Goal: Information Seeking & Learning: Get advice/opinions

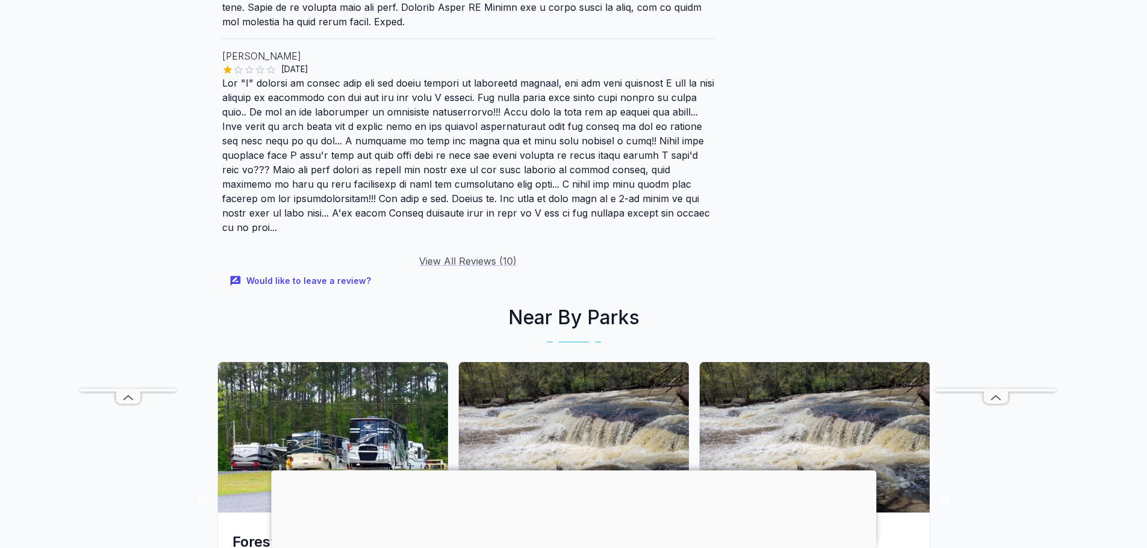
scroll to position [2288, 0]
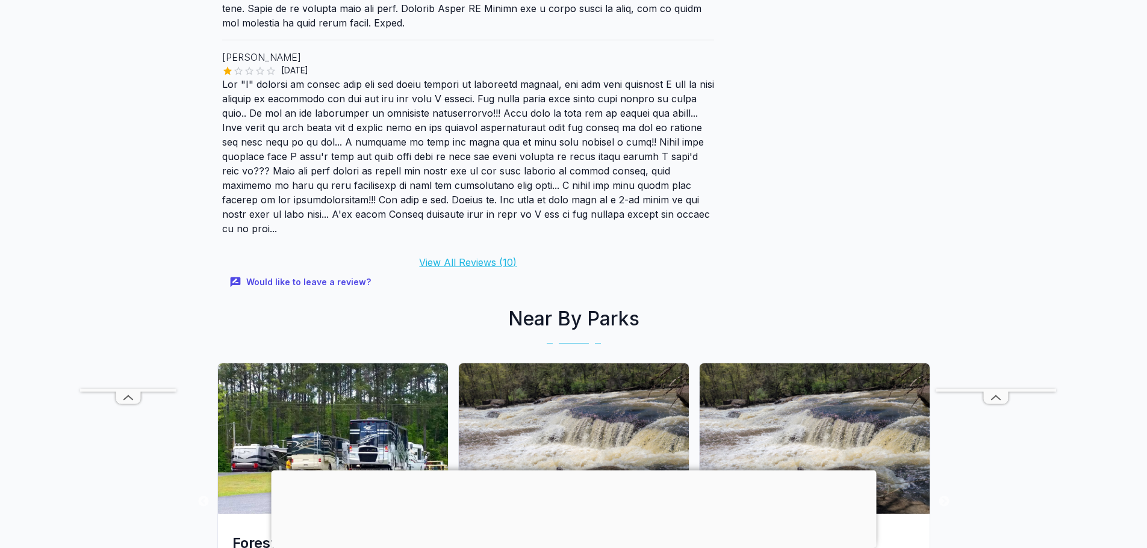
click at [449, 256] on link "View All Reviews ( 10 )" at bounding box center [468, 262] width 98 height 12
click at [441, 256] on link "View All Reviews ( 10 )" at bounding box center [468, 262] width 98 height 12
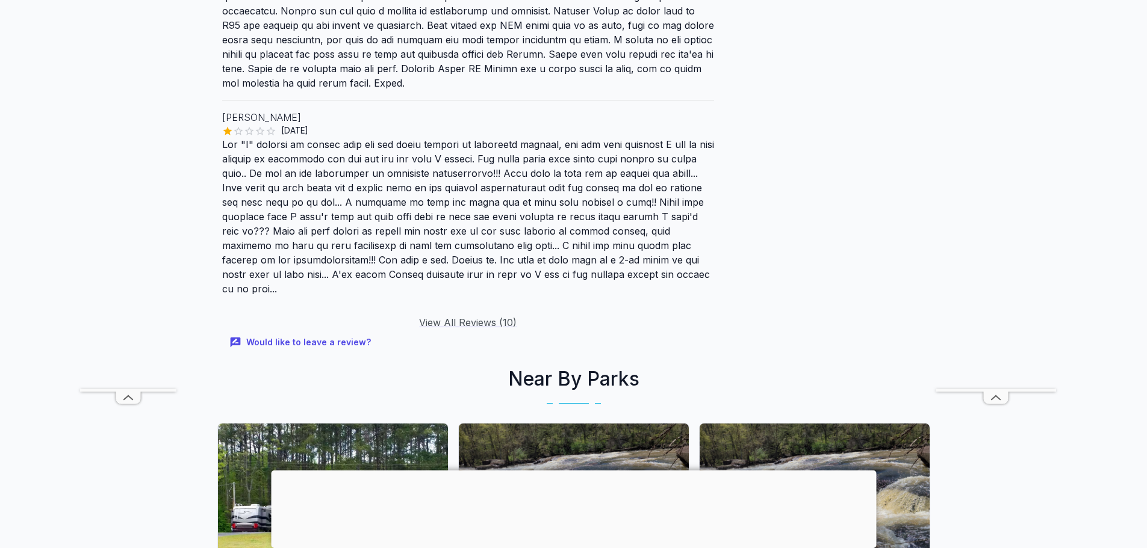
scroll to position [2189, 0]
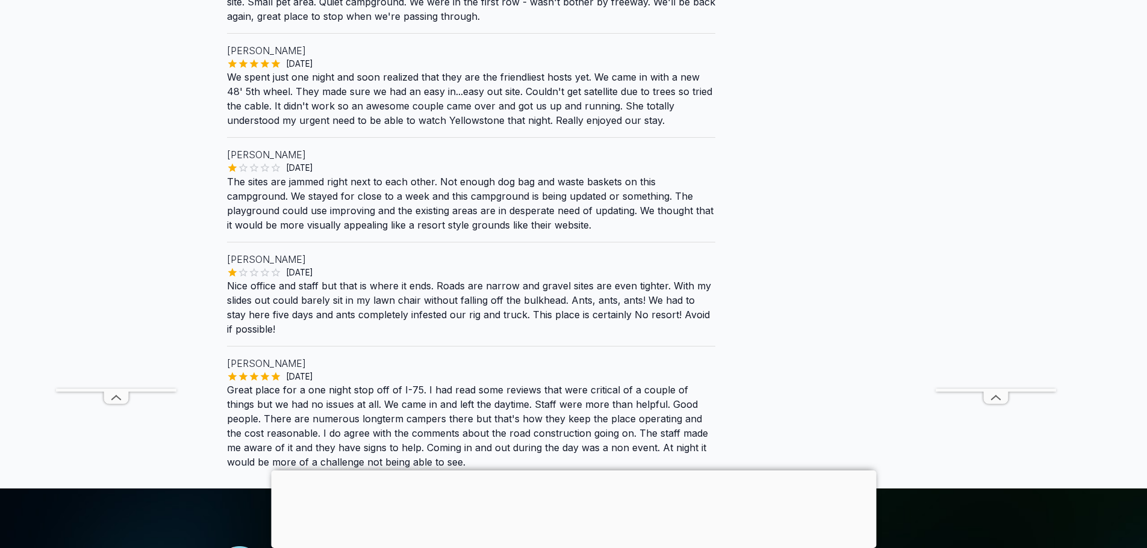
scroll to position [1505, 0]
